Goal: Find contact information: Find contact information

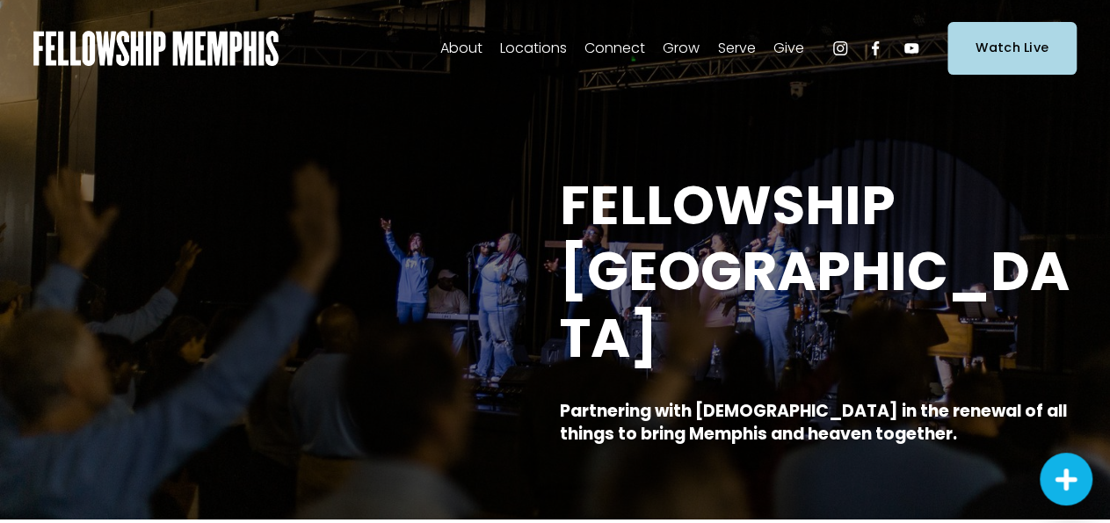
click at [0, 0] on span "Staff" at bounding box center [0, 0] width 0 height 0
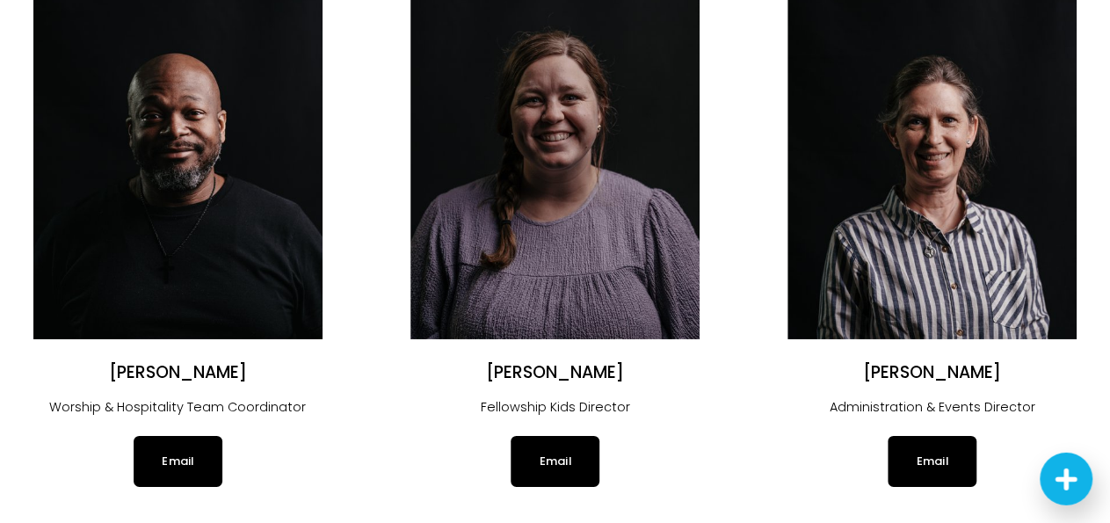
scroll to position [2767, 0]
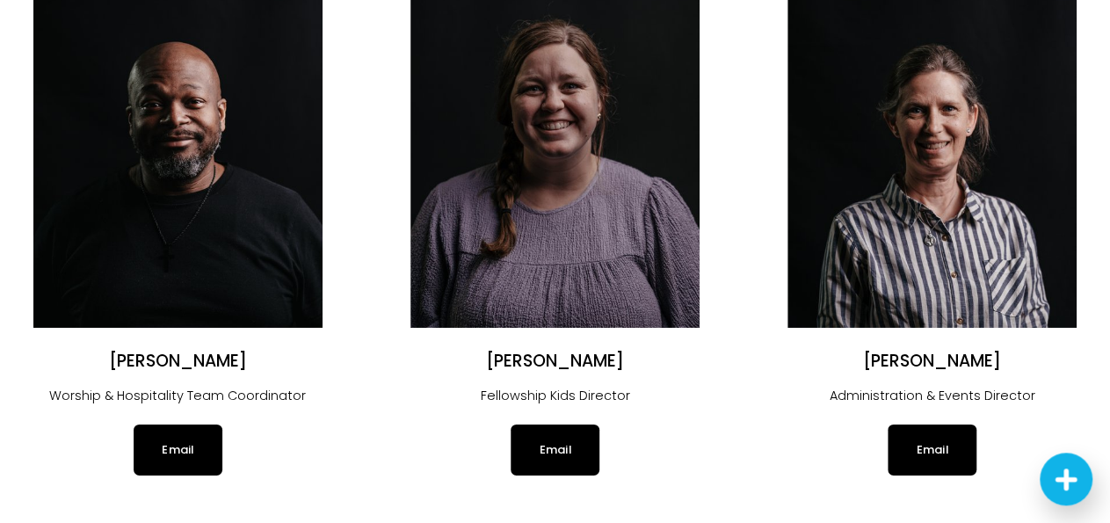
click at [941, 451] on link "Email" at bounding box center [932, 450] width 88 height 51
click at [935, 358] on h2 "Michelle Shafer" at bounding box center [932, 362] width 289 height 22
drag, startPoint x: 1121, startPoint y: 330, endPoint x: 1120, endPoint y: 54, distance: 276.0
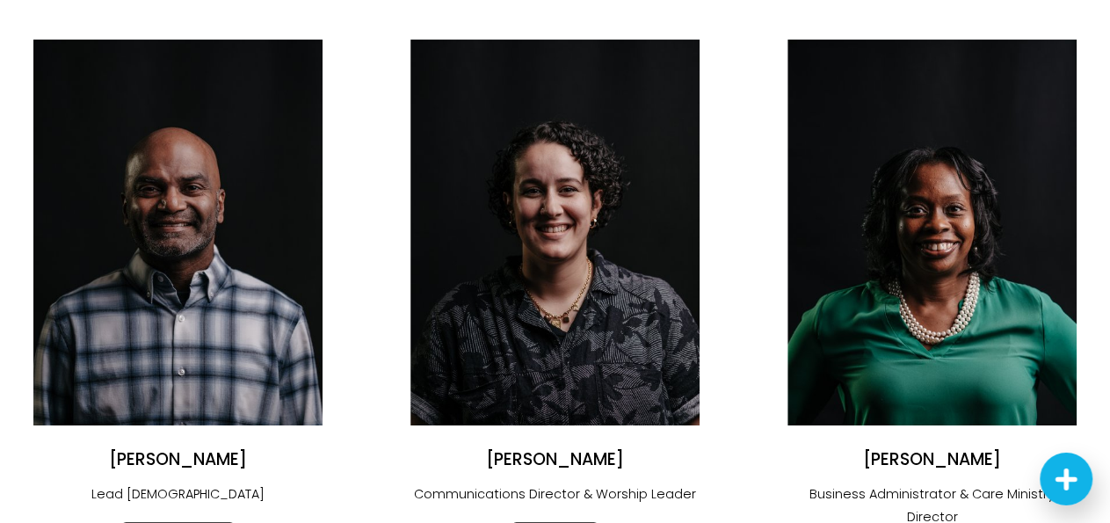
scroll to position [0, 0]
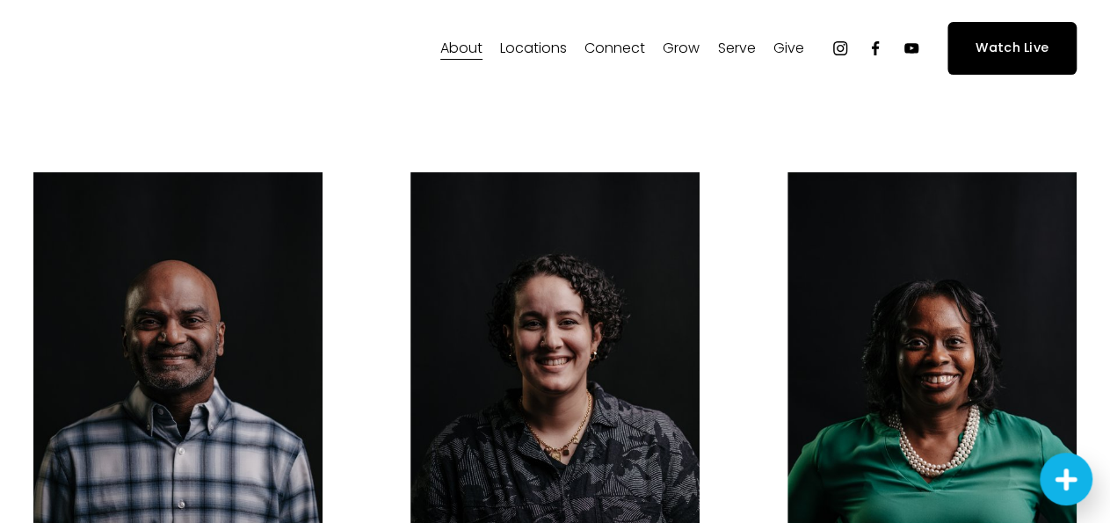
click at [0, 0] on span "Our Values" at bounding box center [0, 0] width 0 height 0
